Goal: Contribute content: Add original content to the website for others to see

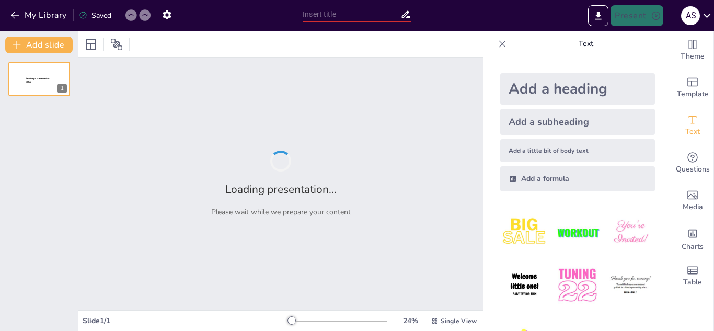
type input "Integración del Diseño en Procesos Logísticos"
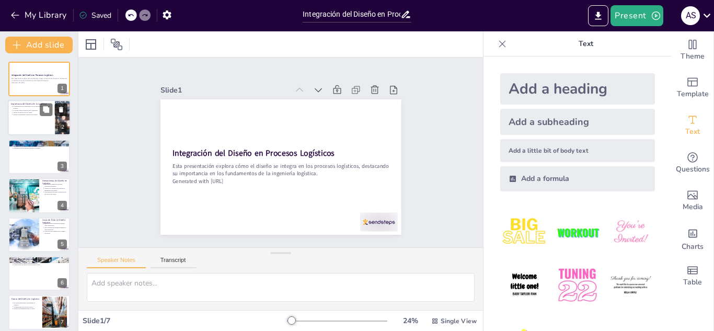
click at [58, 110] on icon at bounding box center [61, 109] width 7 height 7
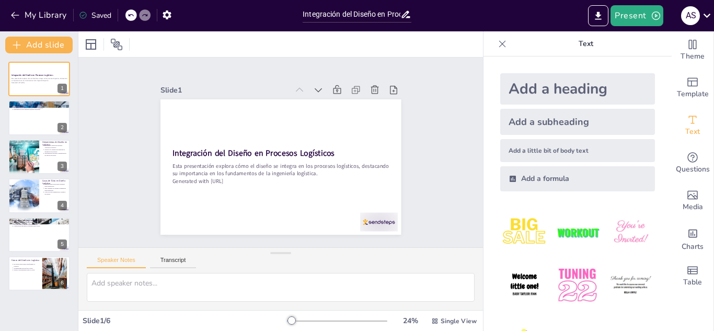
click at [130, 15] on icon at bounding box center [130, 15] width 5 height 3
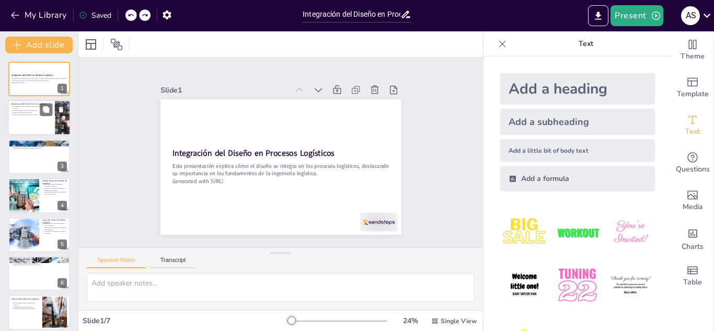
click at [21, 118] on div at bounding box center [39, 118] width 63 height 36
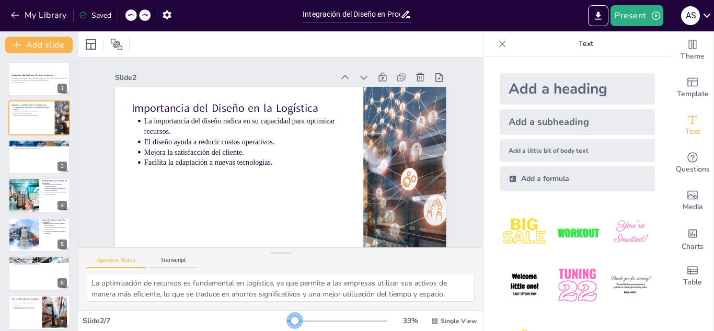
click at [291, 319] on div at bounding box center [295, 320] width 8 height 8
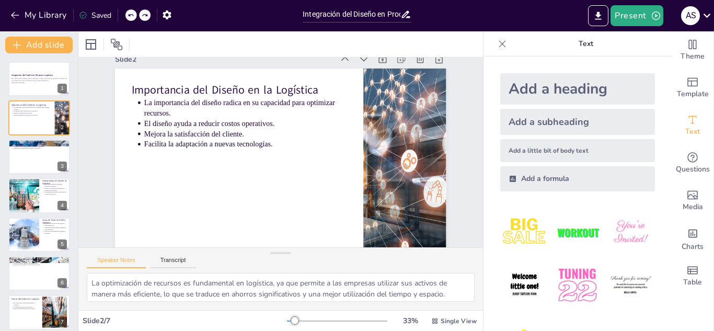
scroll to position [20, 0]
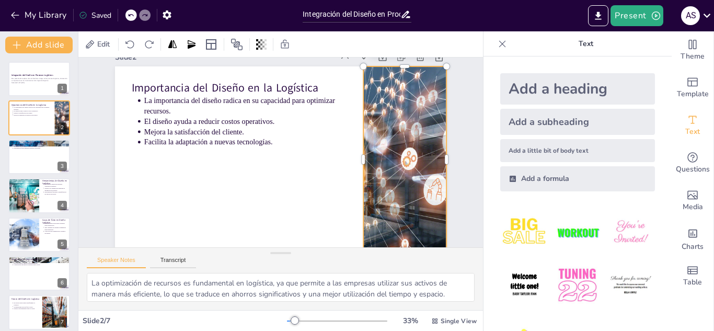
click at [412, 114] on div at bounding box center [377, 230] width 361 height 333
click at [35, 158] on div at bounding box center [39, 157] width 63 height 36
type textarea "La planificación de la cadena de suministro es crucial para coordinar todos los…"
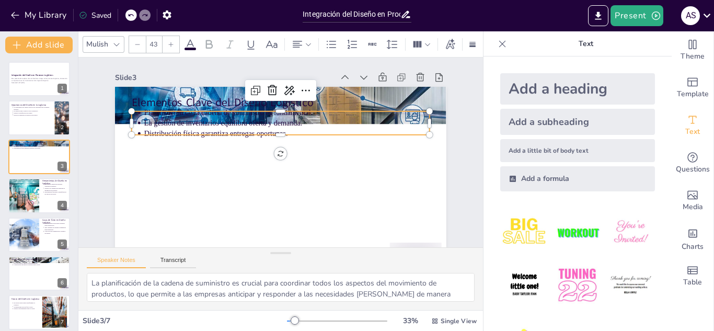
click at [228, 132] on p "Distribución física garantiza entregas oportunas." at bounding box center [261, 149] width 70 height 281
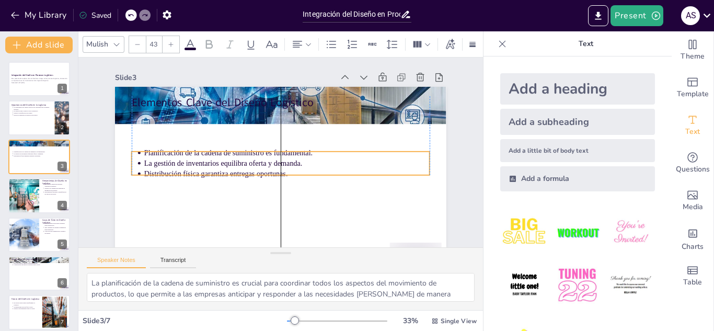
drag, startPoint x: 276, startPoint y: 134, endPoint x: 273, endPoint y: 175, distance: 40.3
click at [273, 175] on p "Distribución física garantiza entregas oportunas." at bounding box center [289, 173] width 285 height 40
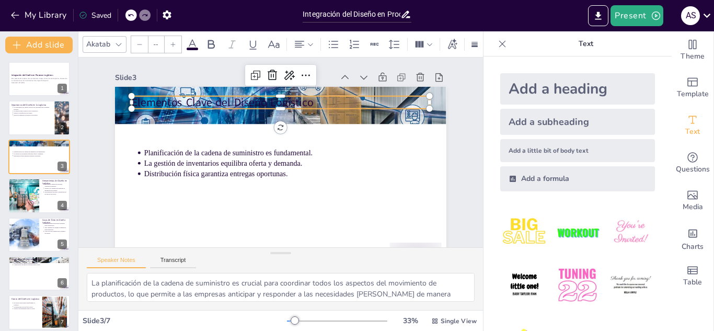
type input "64"
click at [259, 100] on p "Elementos Clave del Diseño Logístico" at bounding box center [324, 127] width 163 height 266
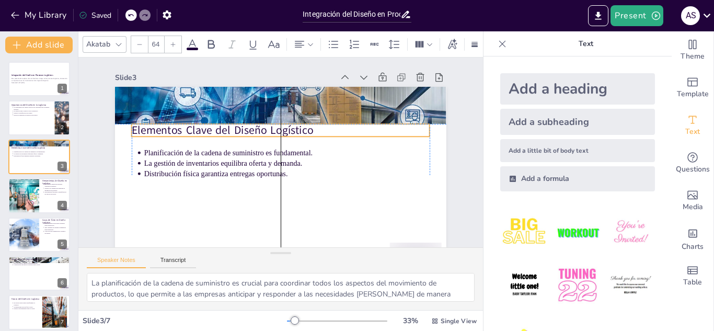
drag, startPoint x: 259, startPoint y: 98, endPoint x: 257, endPoint y: 129, distance: 30.9
click at [257, 129] on p "Elementos Clave del Diseño Logístico" at bounding box center [292, 133] width 266 height 163
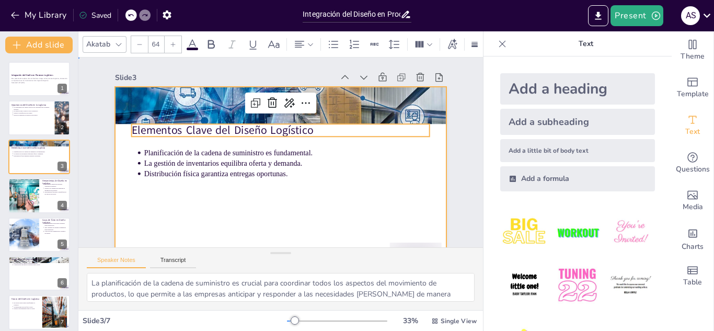
click at [351, 203] on div at bounding box center [255, 163] width 305 height 379
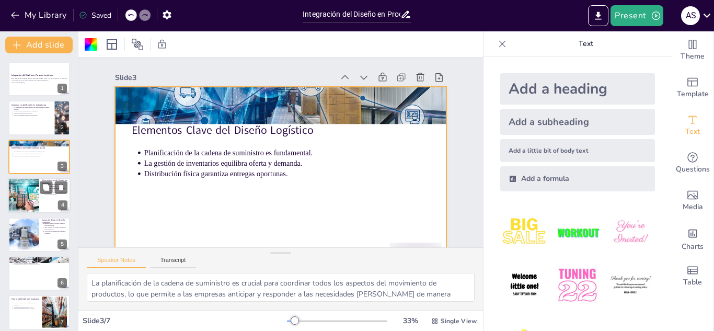
click at [26, 201] on div at bounding box center [23, 196] width 71 height 36
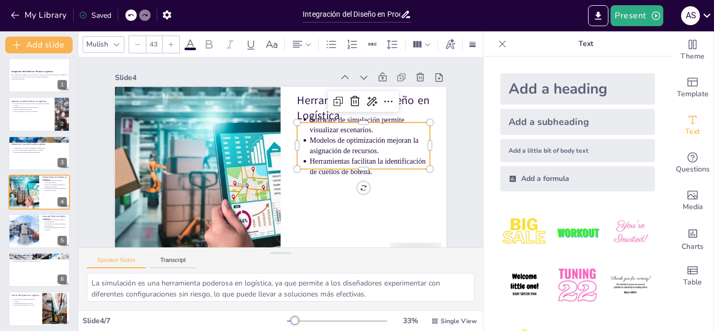
click at [345, 166] on p "Modelos de optimización mejoran la asignación de recursos." at bounding box center [338, 220] width 87 height 109
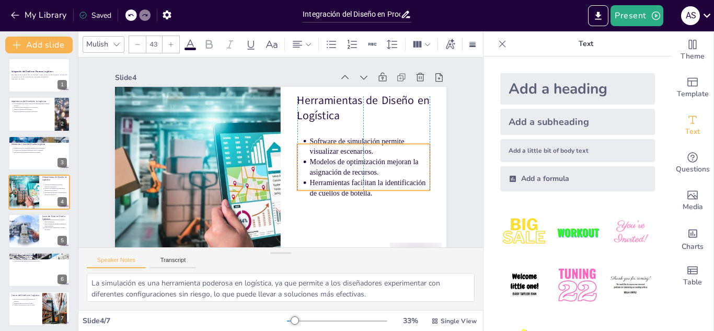
drag, startPoint x: 345, startPoint y: 147, endPoint x: 343, endPoint y: 170, distance: 22.5
click at [343, 177] on p "Modelos de optimización mejoran la asignación de recursos." at bounding box center [330, 228] width 96 height 103
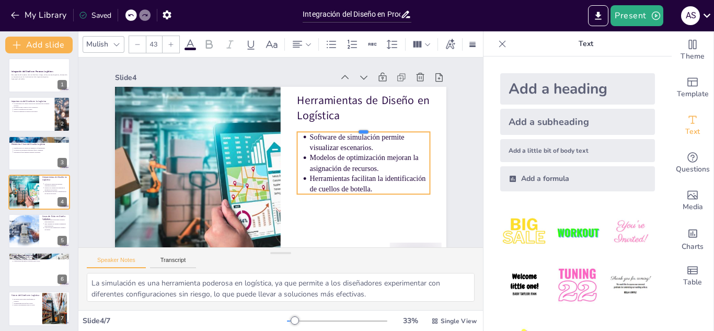
drag, startPoint x: 357, startPoint y: 142, endPoint x: 356, endPoint y: 129, distance: 13.1
click at [338, 128] on div at bounding box center [301, 68] width 74 height 119
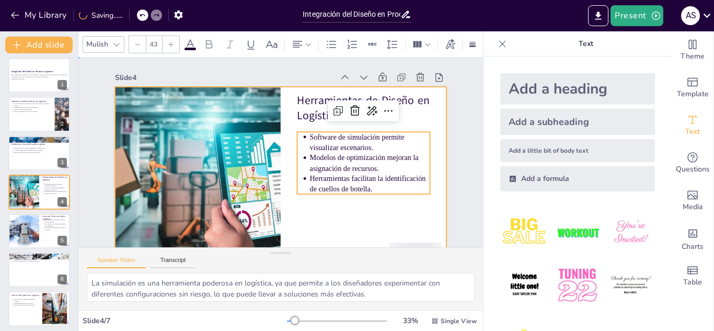
click at [295, 213] on div at bounding box center [264, 175] width 377 height 346
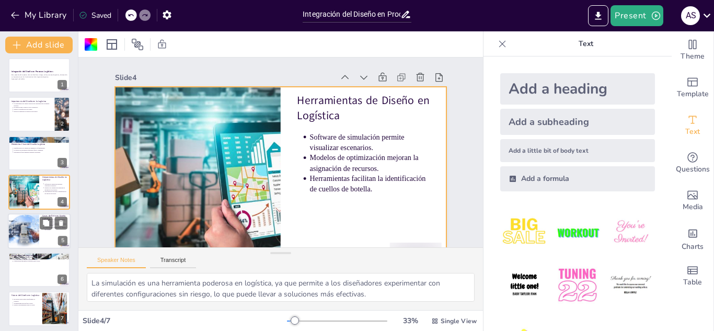
click at [26, 227] on div at bounding box center [23, 231] width 59 height 36
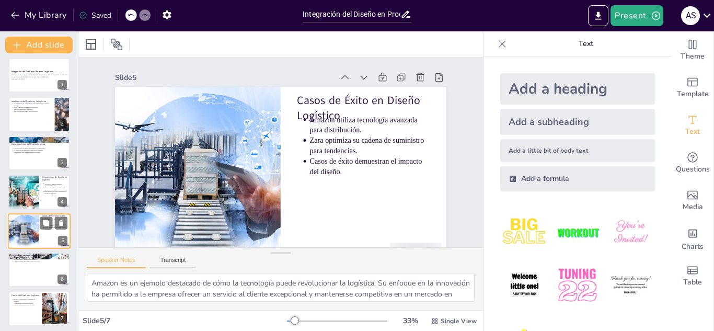
scroll to position [7, 0]
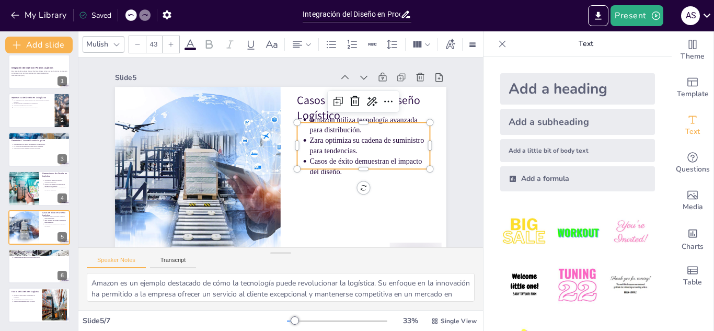
click at [255, 165] on p "Casos de éxito demuestran el impacto del diseño." at bounding box center [200, 193] width 109 height 87
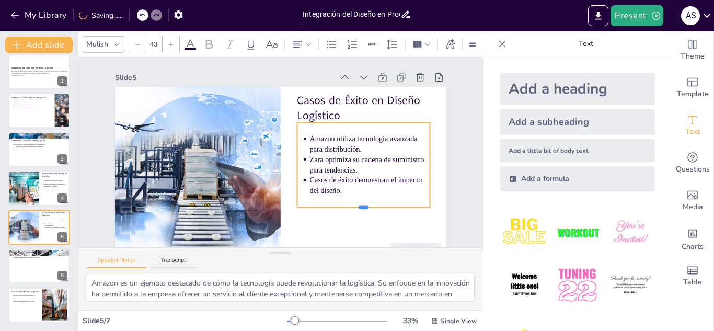
drag, startPoint x: 359, startPoint y: 170, endPoint x: 359, endPoint y: 212, distance: 41.8
click at [336, 120] on div at bounding box center [310, 55] width 49 height 129
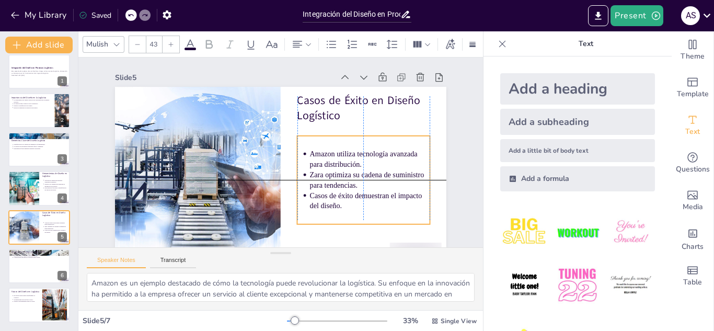
drag, startPoint x: 378, startPoint y: 124, endPoint x: 376, endPoint y: 135, distance: 11.2
click at [287, 135] on div "Amazon utiliza tecnología avanzada para distribución. Zara optimiza su cadena d…" at bounding box center [215, 210] width 143 height 159
click at [446, 192] on div "Slide 1 Integración del Diseño en Procesos Logísticos Esta presentación explora…" at bounding box center [274, 164] width 445 height 382
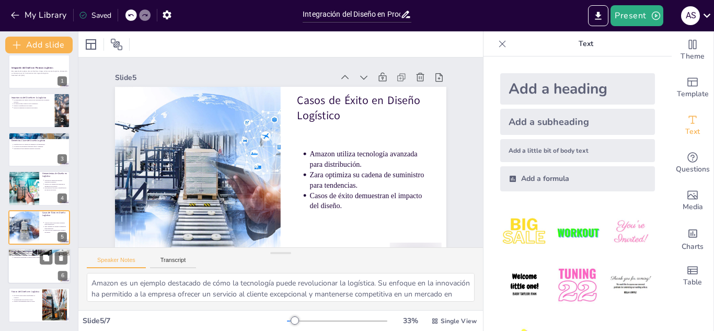
click at [32, 270] on div at bounding box center [39, 266] width 63 height 36
type textarea "La resistencia al cambio puede ser un gran impedimento para la innovación. Las …"
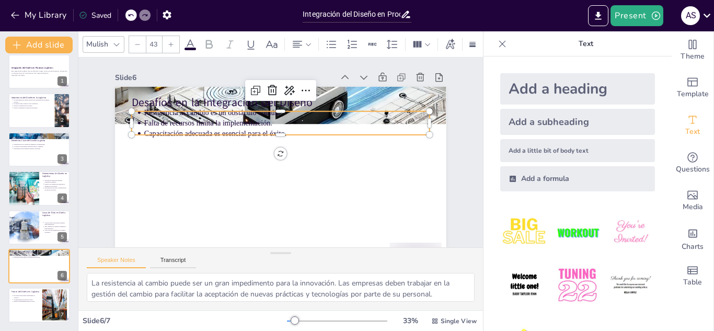
click at [189, 132] on p "Capacitación adecuada es esencial para el éxito." at bounding box center [298, 142] width 219 height 199
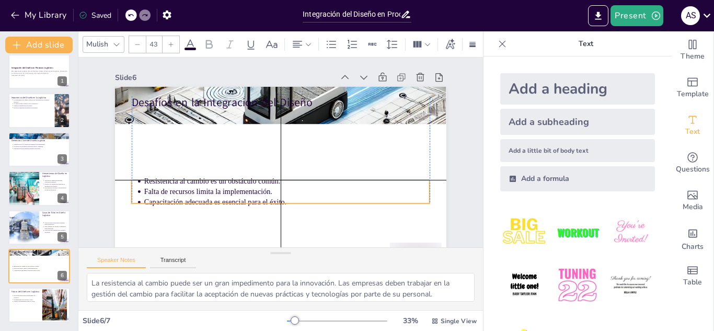
drag, startPoint x: 184, startPoint y: 133, endPoint x: 188, endPoint y: 207, distance: 73.3
click at [188, 207] on p "Capacitación adecuada es esencial para el éxito." at bounding box center [239, 123] width 199 height 219
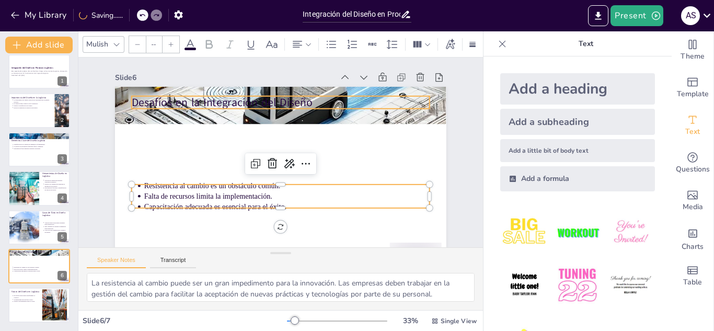
type input "64"
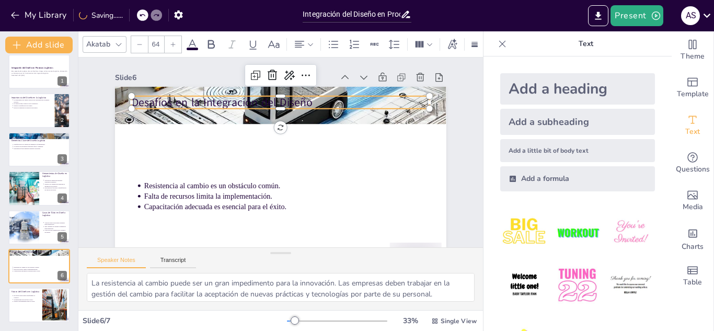
click at [202, 99] on p "Desafíos en la Integración del Diseño" at bounding box center [314, 115] width 232 height 211
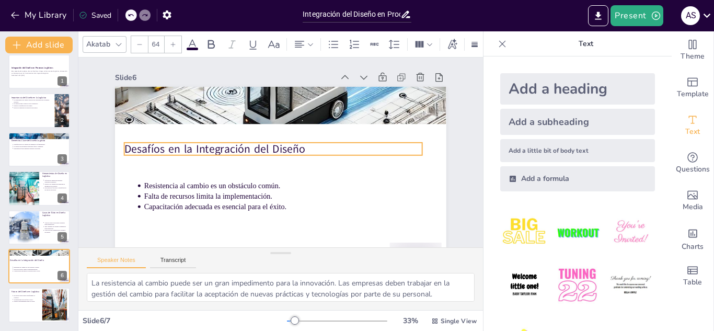
drag, startPoint x: 202, startPoint y: 99, endPoint x: 195, endPoint y: 146, distance: 47.6
click at [260, 146] on p "Desafíos en la Integración del Diseño" at bounding box center [283, 145] width 47 height 298
click at [25, 304] on div at bounding box center [39, 306] width 63 height 36
type textarea "La evolución tecnológica está cambiando la forma en que las empresas operan. De…"
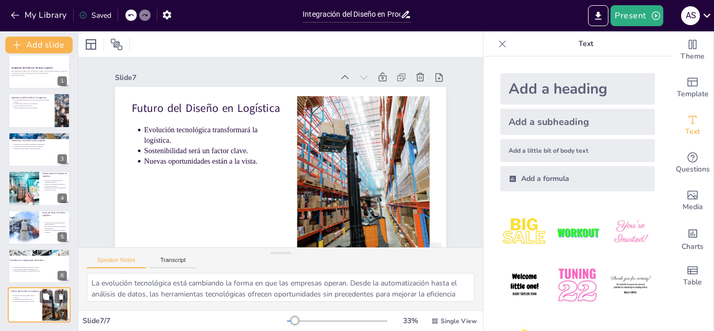
scroll to position [28, 0]
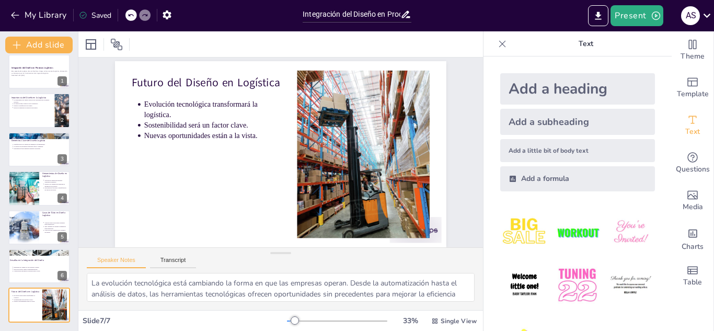
click at [497, 45] on icon at bounding box center [502, 44] width 10 height 10
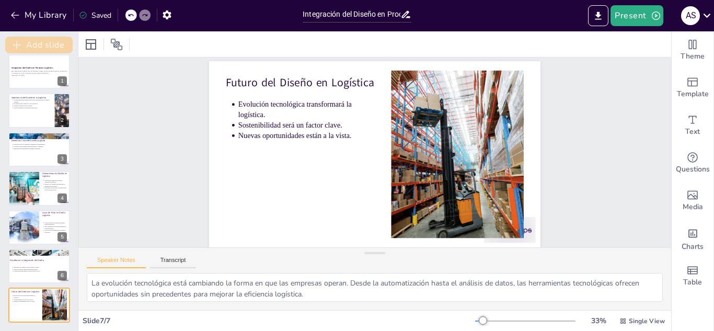
click at [40, 51] on button "Add slide" at bounding box center [38, 45] width 67 height 17
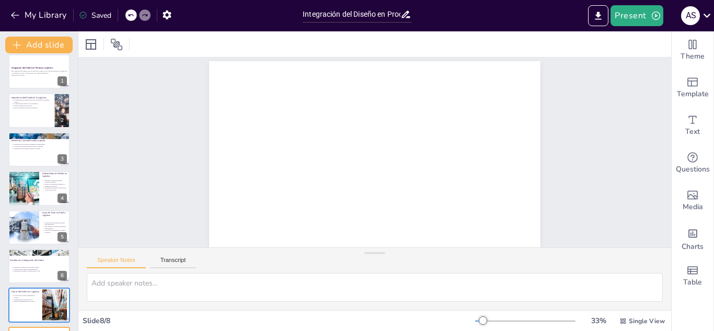
click at [131, 256] on div "Speaker Notes Transcript" at bounding box center [374, 260] width 593 height 25
click at [171, 262] on button "Transcript" at bounding box center [173, 263] width 47 height 12
click at [120, 267] on button "Speaker Notes" at bounding box center [116, 263] width 59 height 12
click at [31, 14] on button "My Library" at bounding box center [39, 15] width 63 height 17
